Goal: Entertainment & Leisure: Consume media (video, audio)

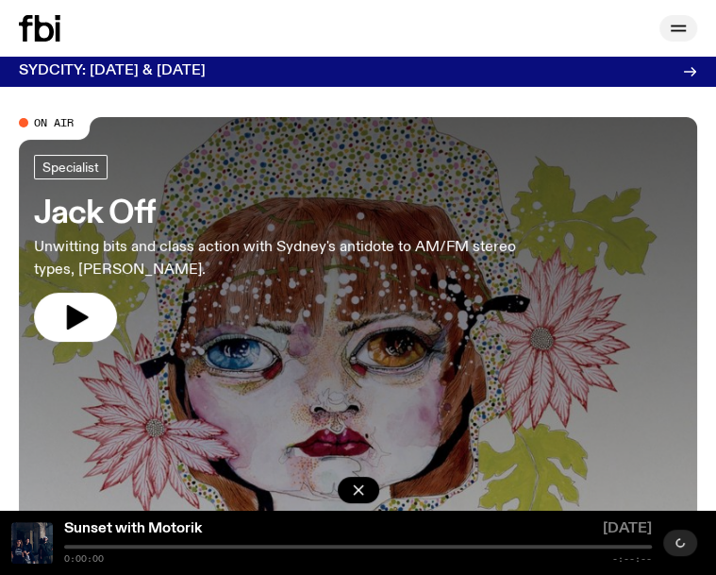
click at [674, 27] on icon "button" at bounding box center [678, 28] width 23 height 23
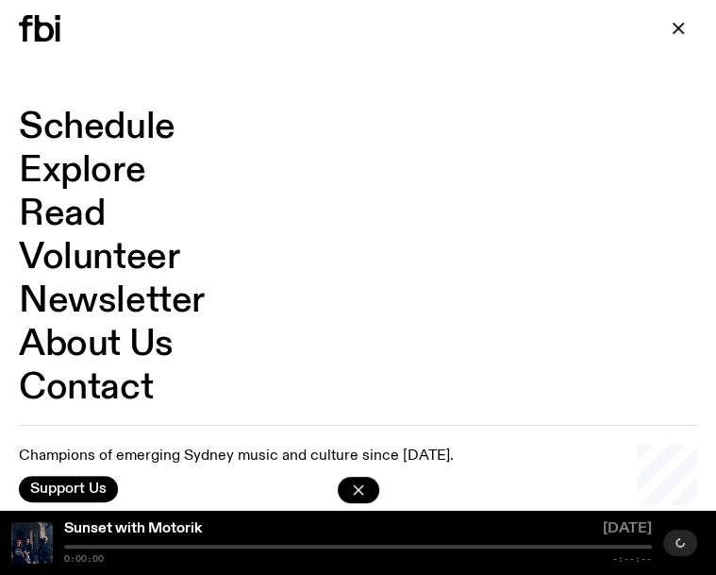
click at [105, 120] on link "Schedule" at bounding box center [97, 127] width 157 height 36
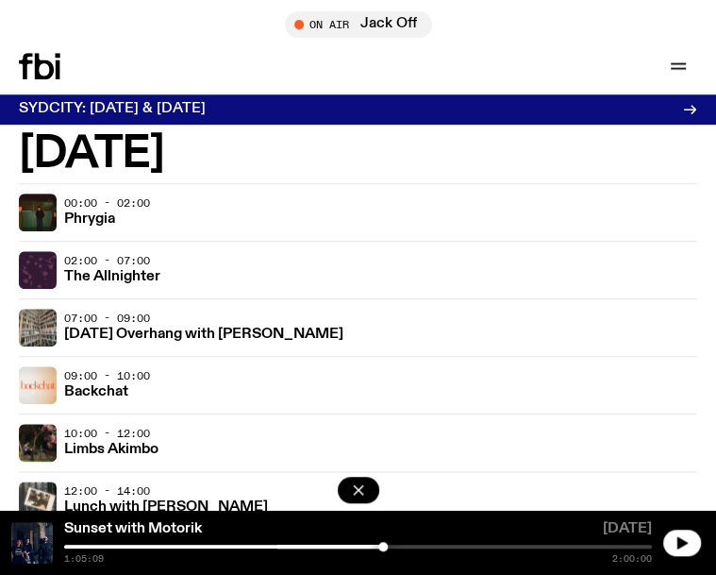
scroll to position [3489, 0]
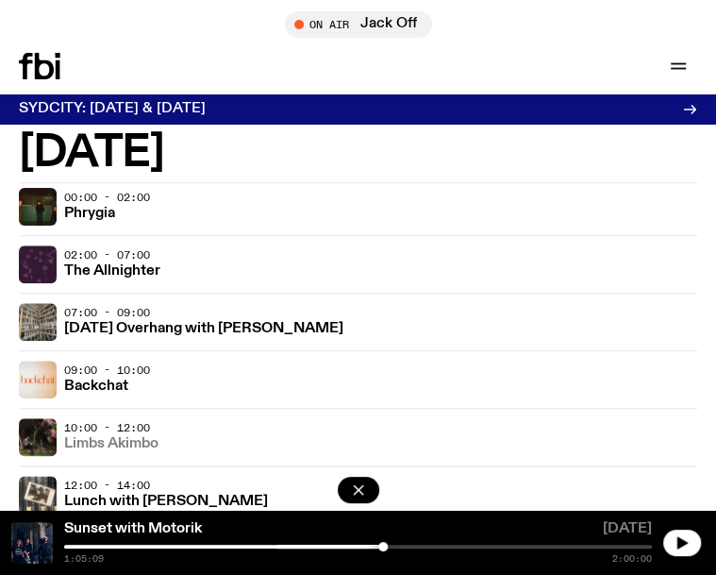
click at [134, 447] on h3 "Limbs Akimbo" at bounding box center [111, 444] width 94 height 14
click at [134, 446] on h3 "Limbs Akimbo" at bounding box center [111, 444] width 94 height 14
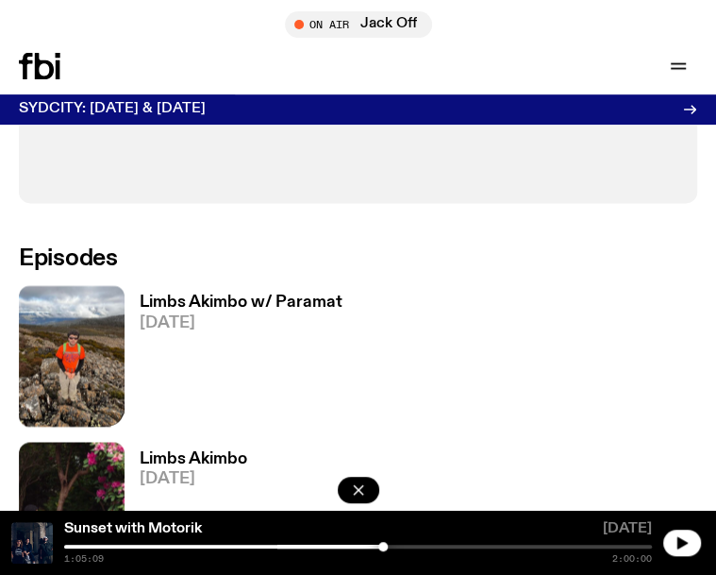
scroll to position [891, 0]
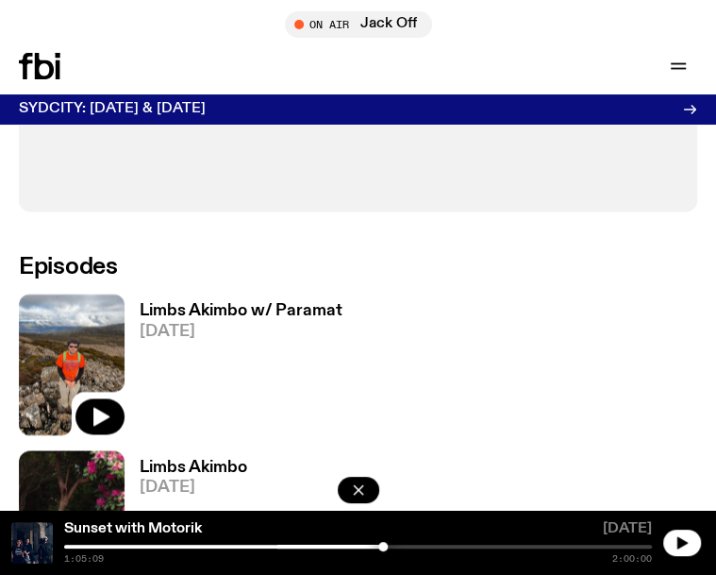
click at [77, 339] on img at bounding box center [72, 364] width 106 height 141
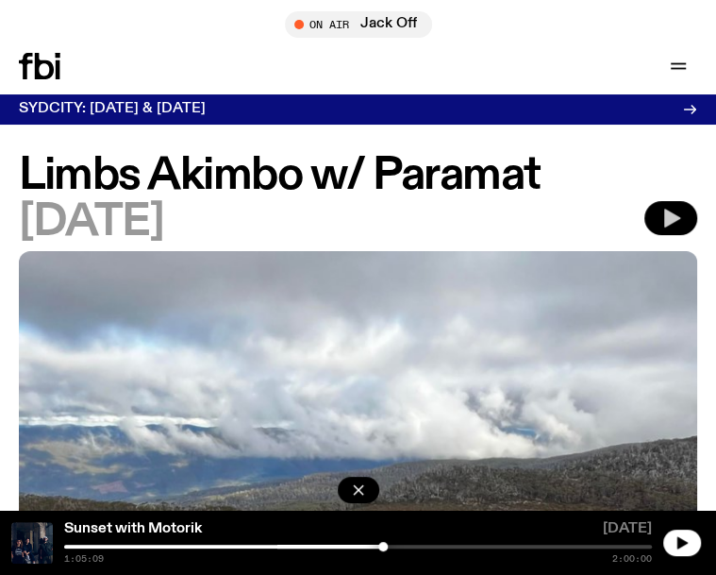
click at [672, 217] on icon "button" at bounding box center [673, 218] width 16 height 19
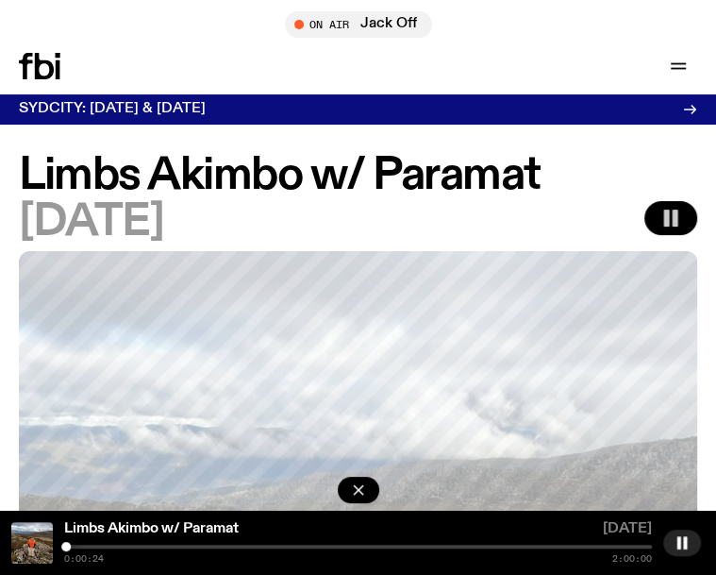
click at [673, 212] on rect "button" at bounding box center [676, 218] width 6 height 17
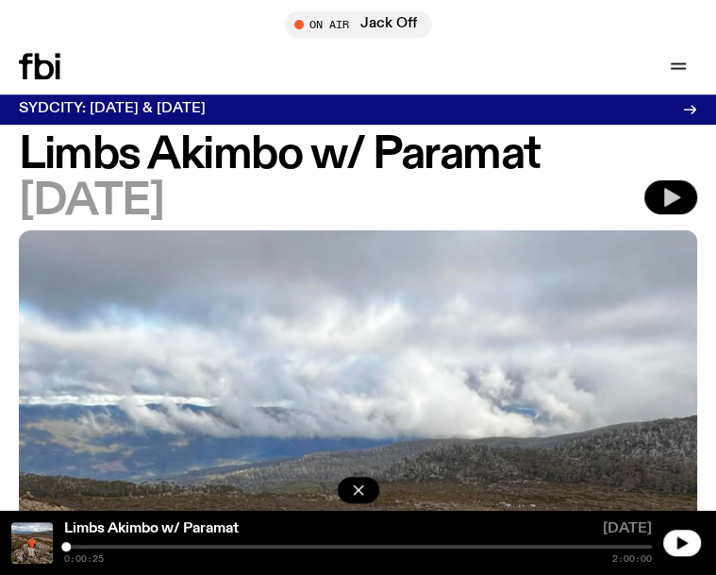
scroll to position [30, 0]
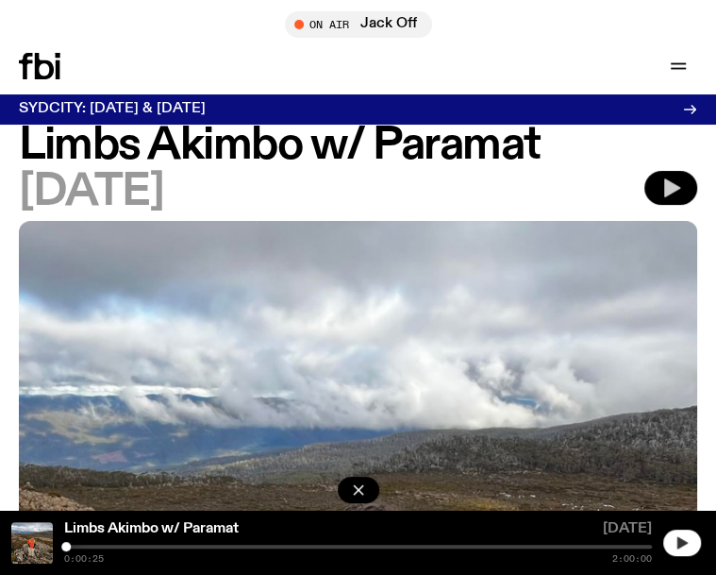
click at [684, 544] on icon "button" at bounding box center [683, 542] width 10 height 12
